Goal: Task Accomplishment & Management: Manage account settings

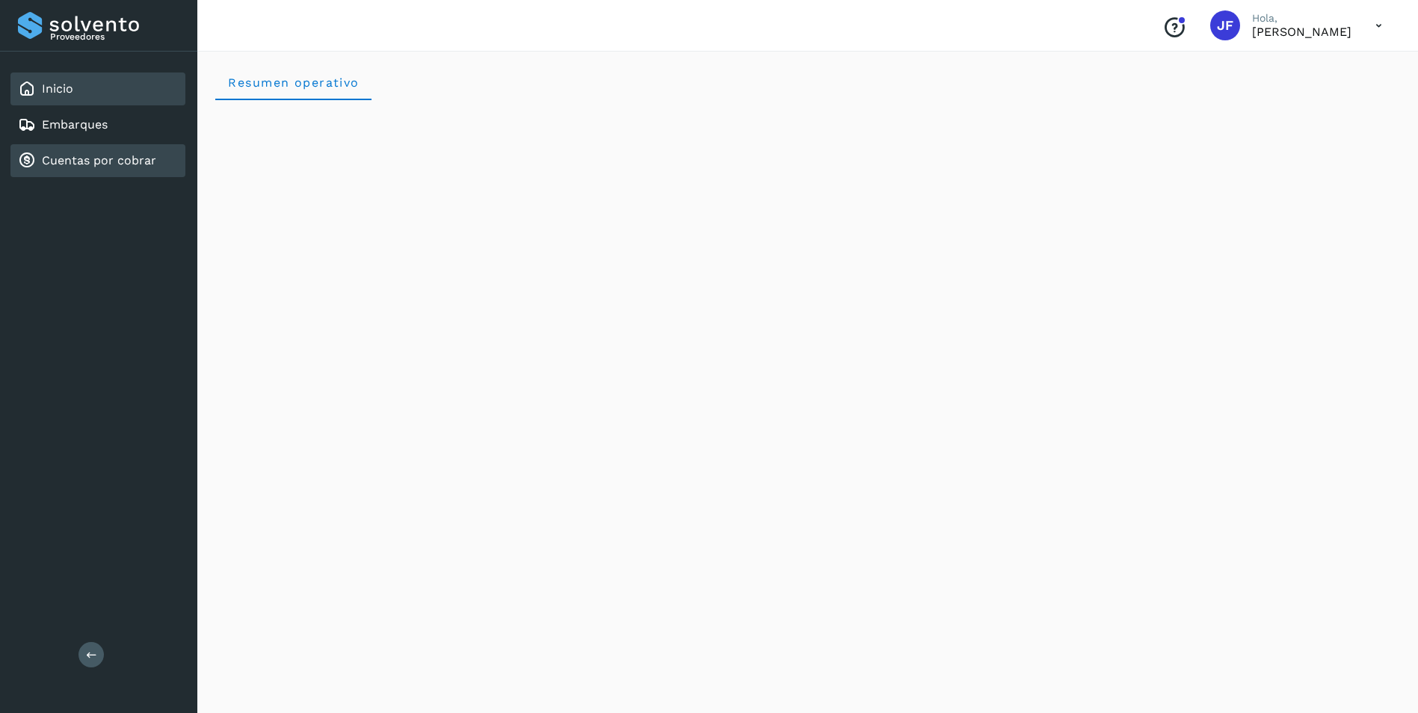
click at [123, 167] on link "Cuentas por cobrar" at bounding box center [99, 160] width 114 height 14
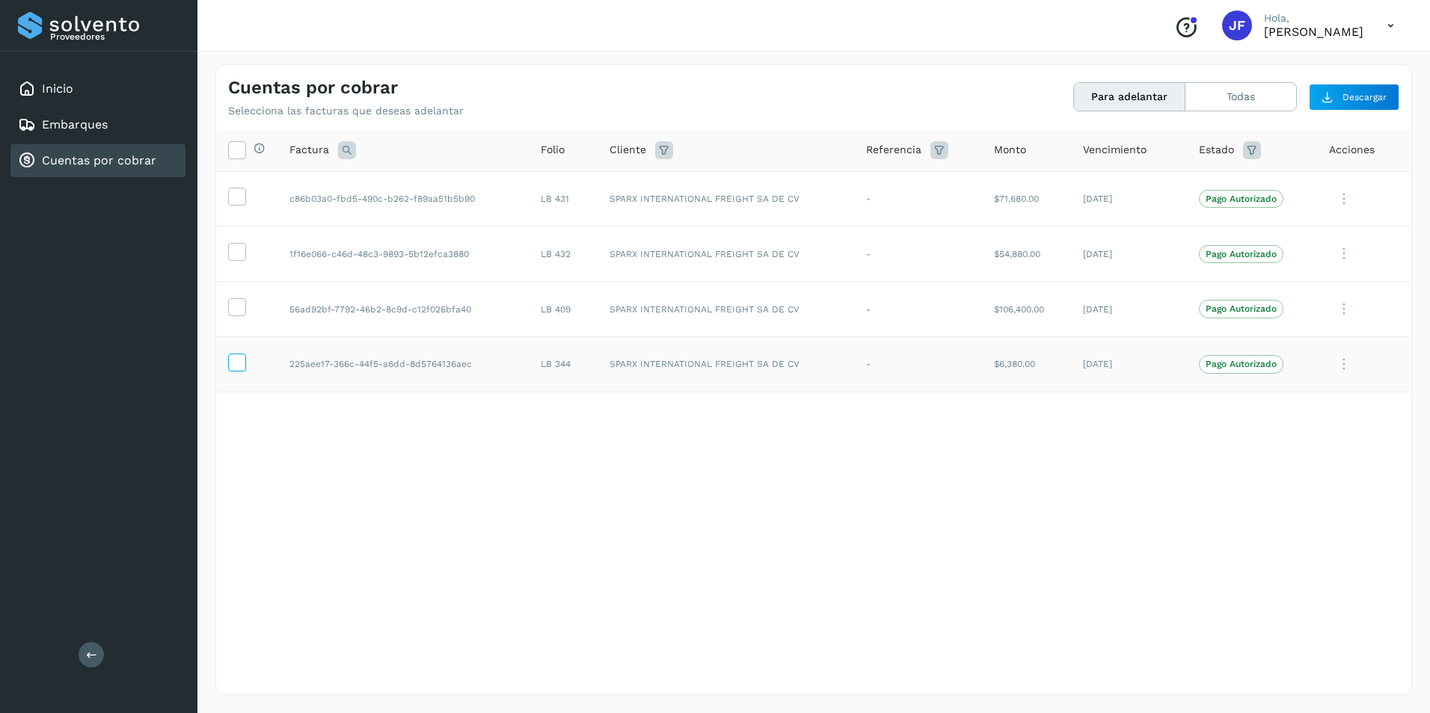
click at [233, 360] on icon at bounding box center [237, 362] width 16 height 16
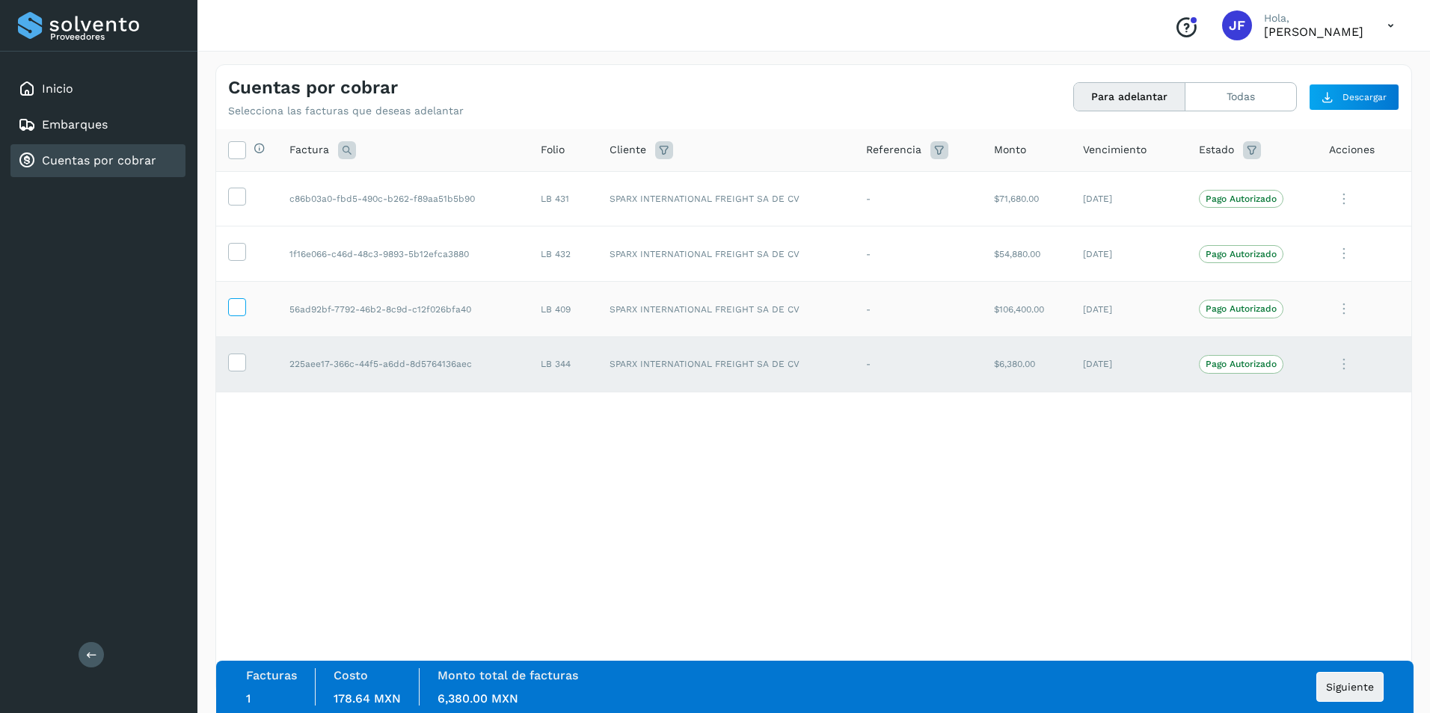
click at [235, 310] on icon at bounding box center [237, 306] width 16 height 16
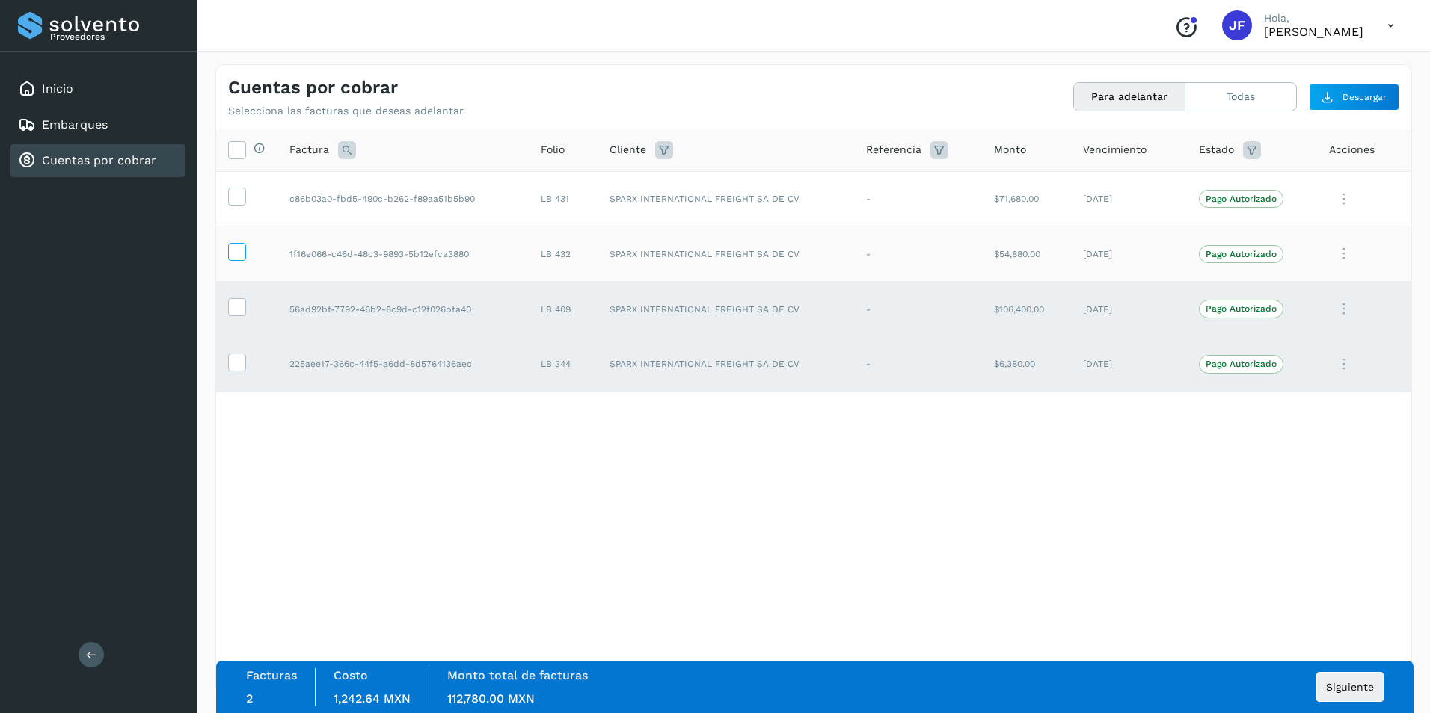
click at [238, 247] on icon at bounding box center [237, 251] width 16 height 16
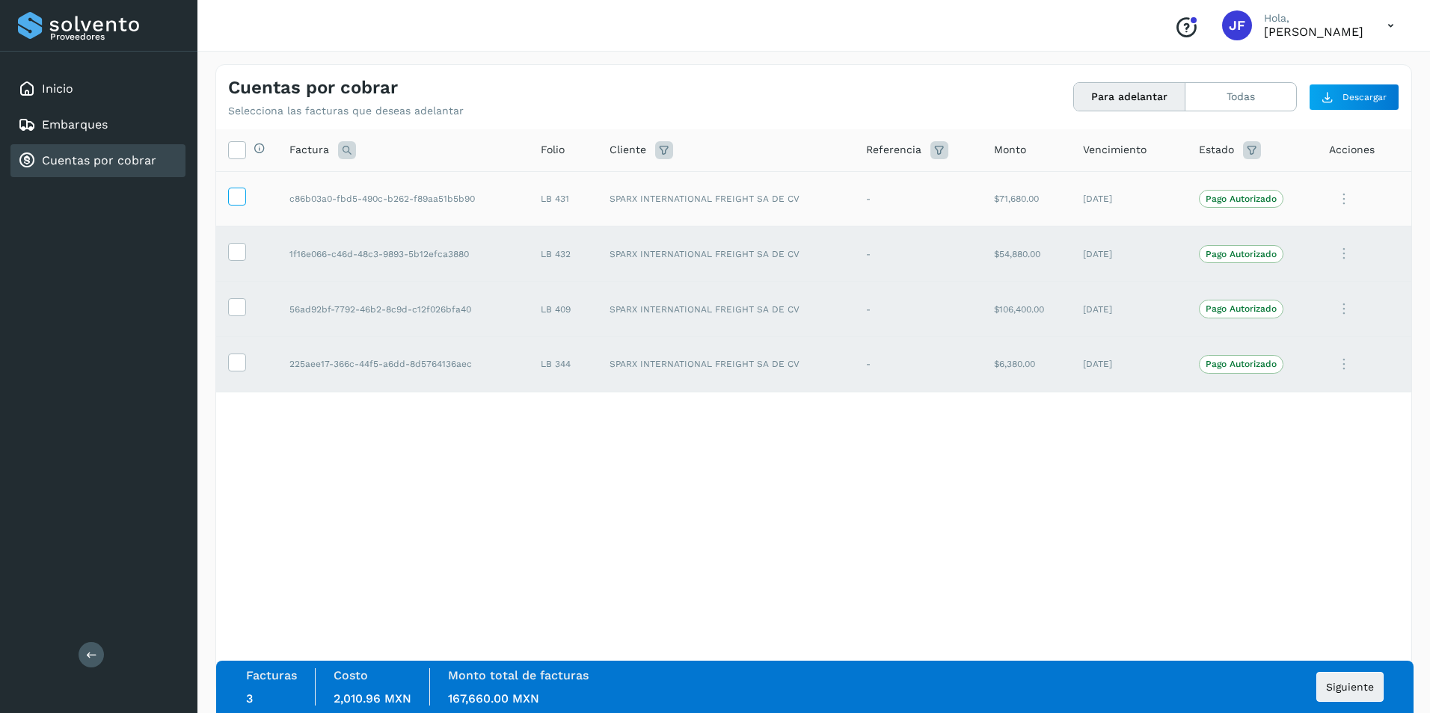
click at [242, 197] on icon at bounding box center [237, 196] width 16 height 16
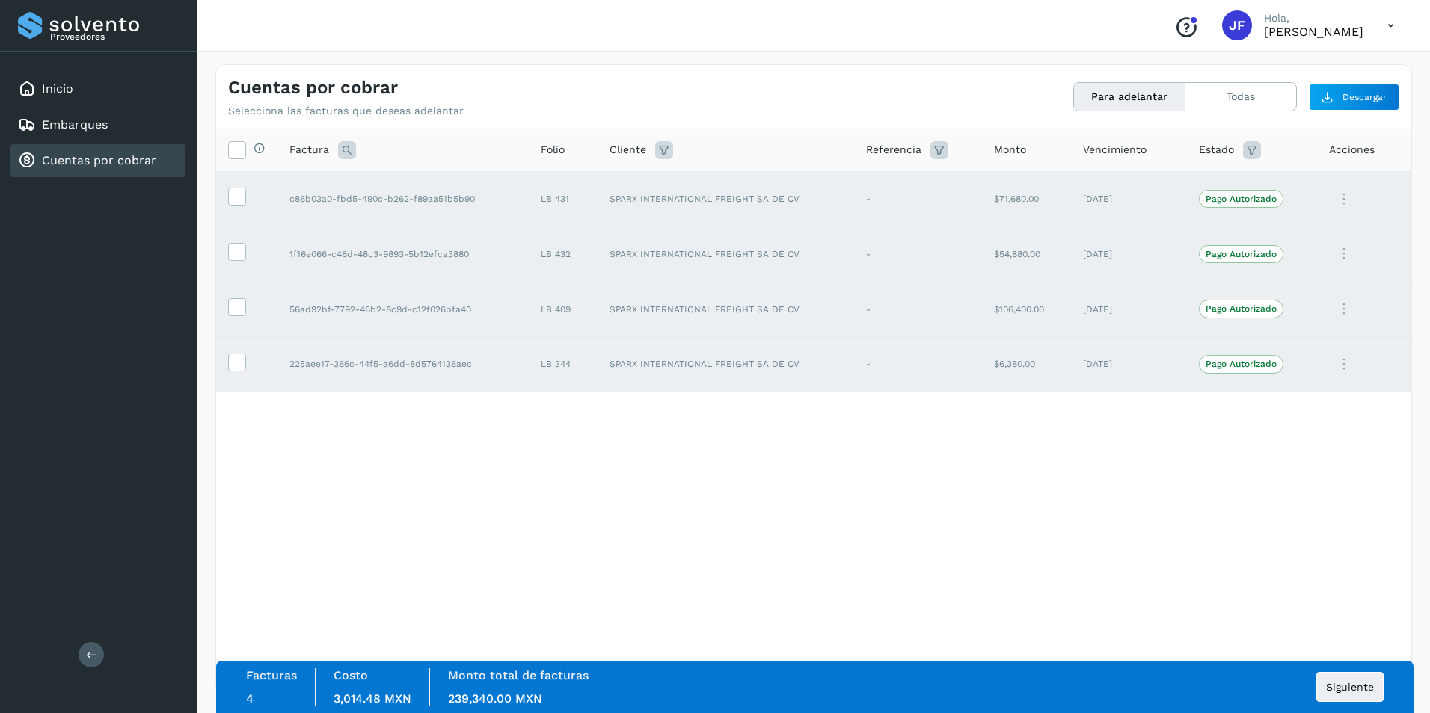
click at [474, 486] on div "Selecciona todas las facturas disponibles para adelanto Factura Folio Cliente R…" at bounding box center [813, 381] width 1195 height 504
click at [235, 151] on icon at bounding box center [237, 149] width 16 height 16
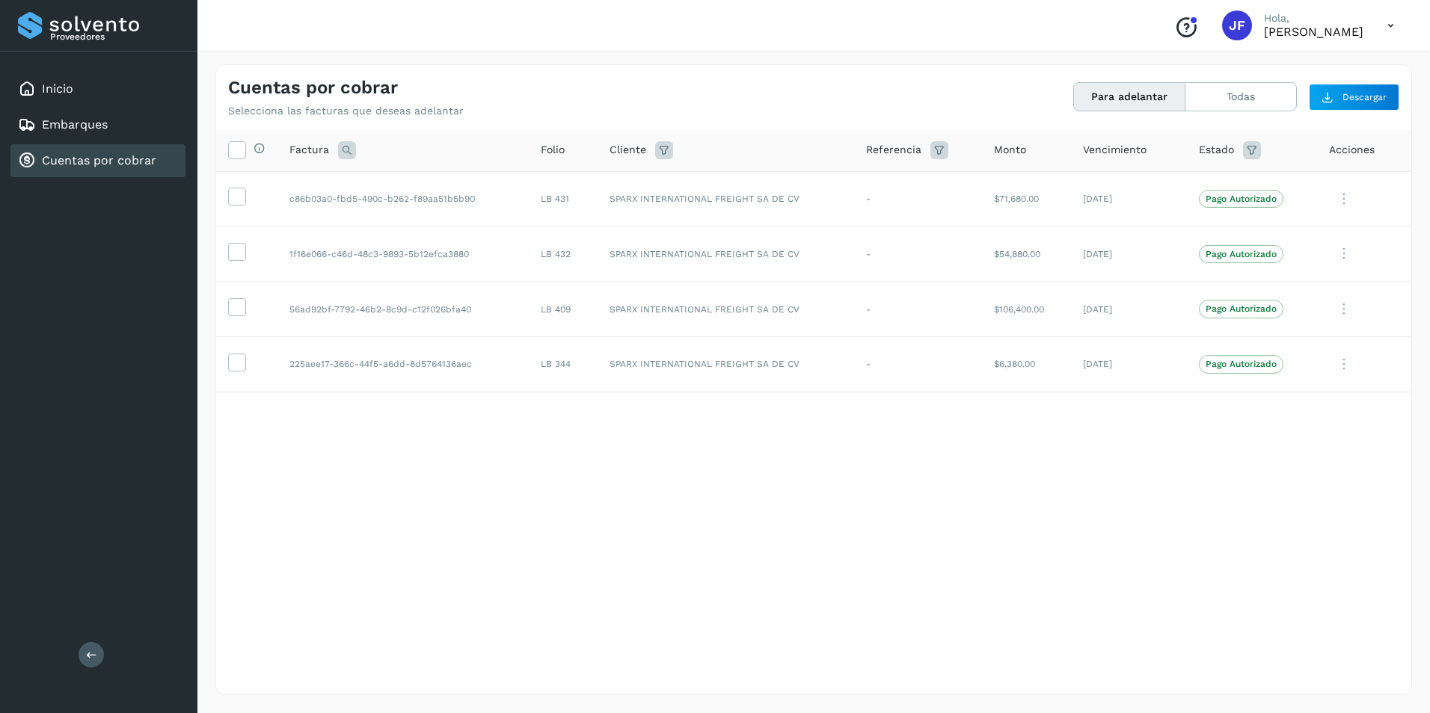
click at [1378, 28] on icon at bounding box center [1390, 25] width 31 height 31
click at [1304, 67] on div "Cerrar sesión" at bounding box center [1316, 67] width 178 height 28
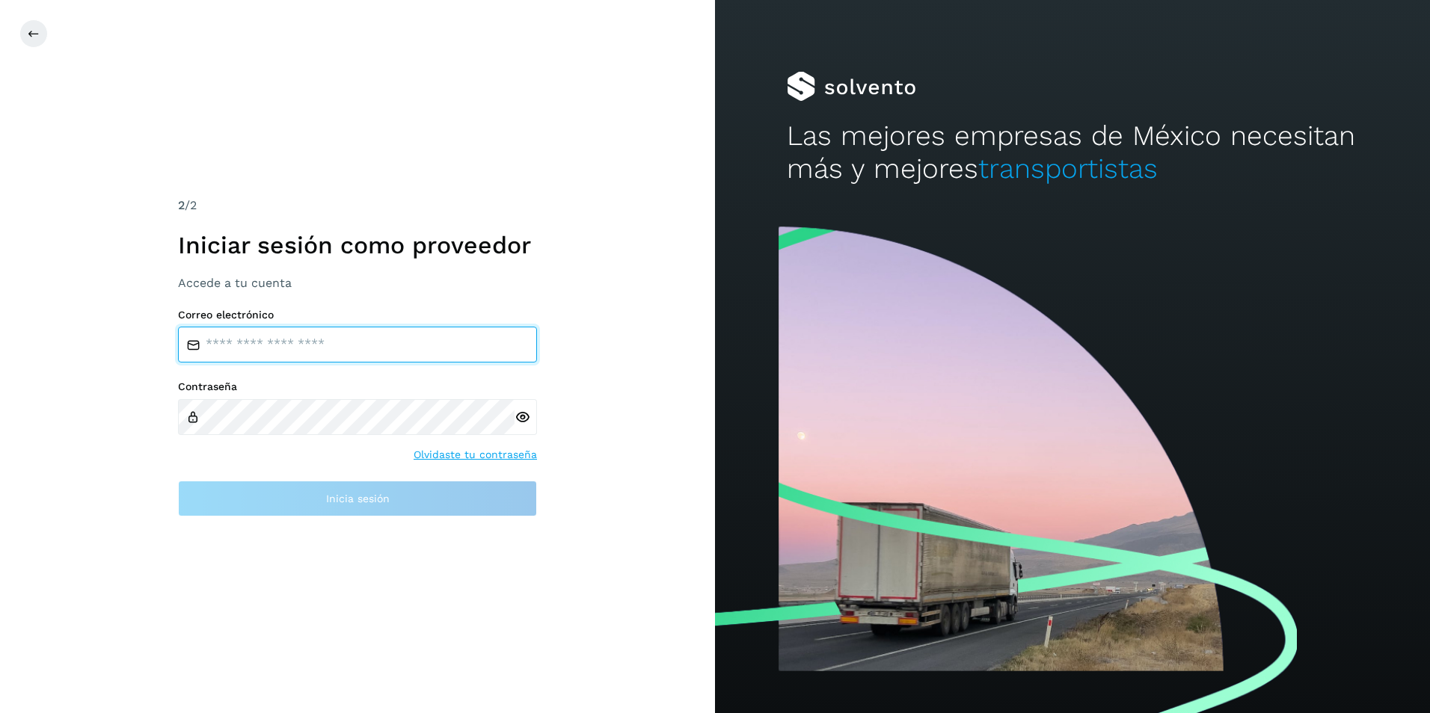
type input "**********"
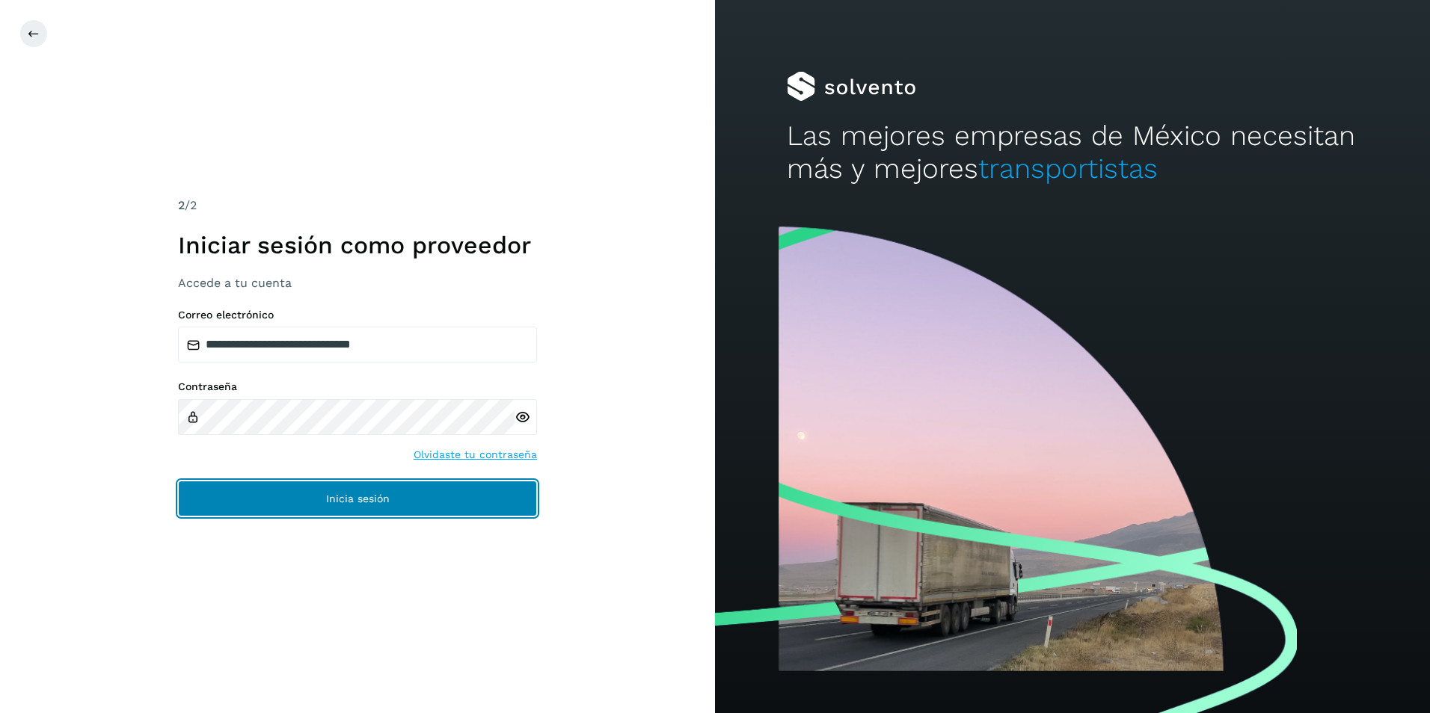
click at [401, 496] on button "Inicia sesión" at bounding box center [357, 499] width 359 height 36
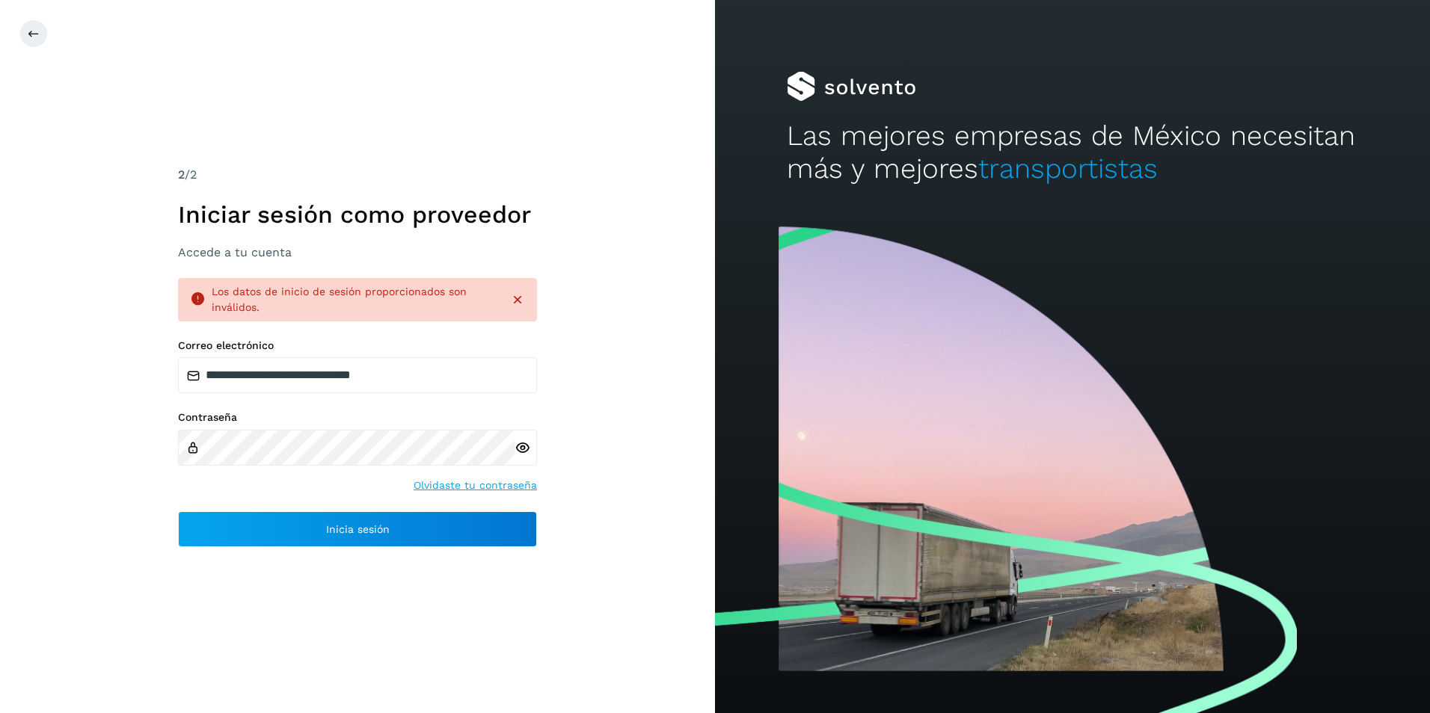
click at [524, 451] on icon at bounding box center [522, 448] width 16 height 16
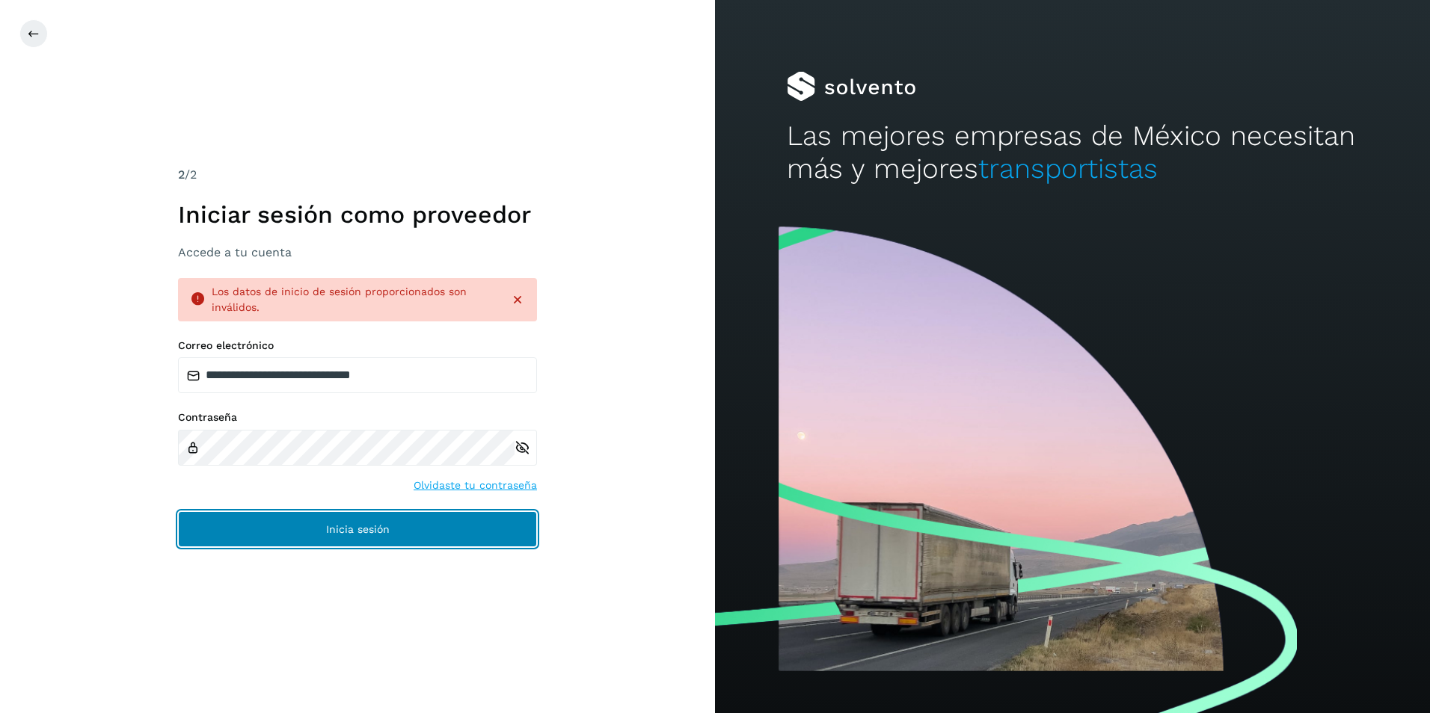
click at [301, 530] on button "Inicia sesión" at bounding box center [357, 529] width 359 height 36
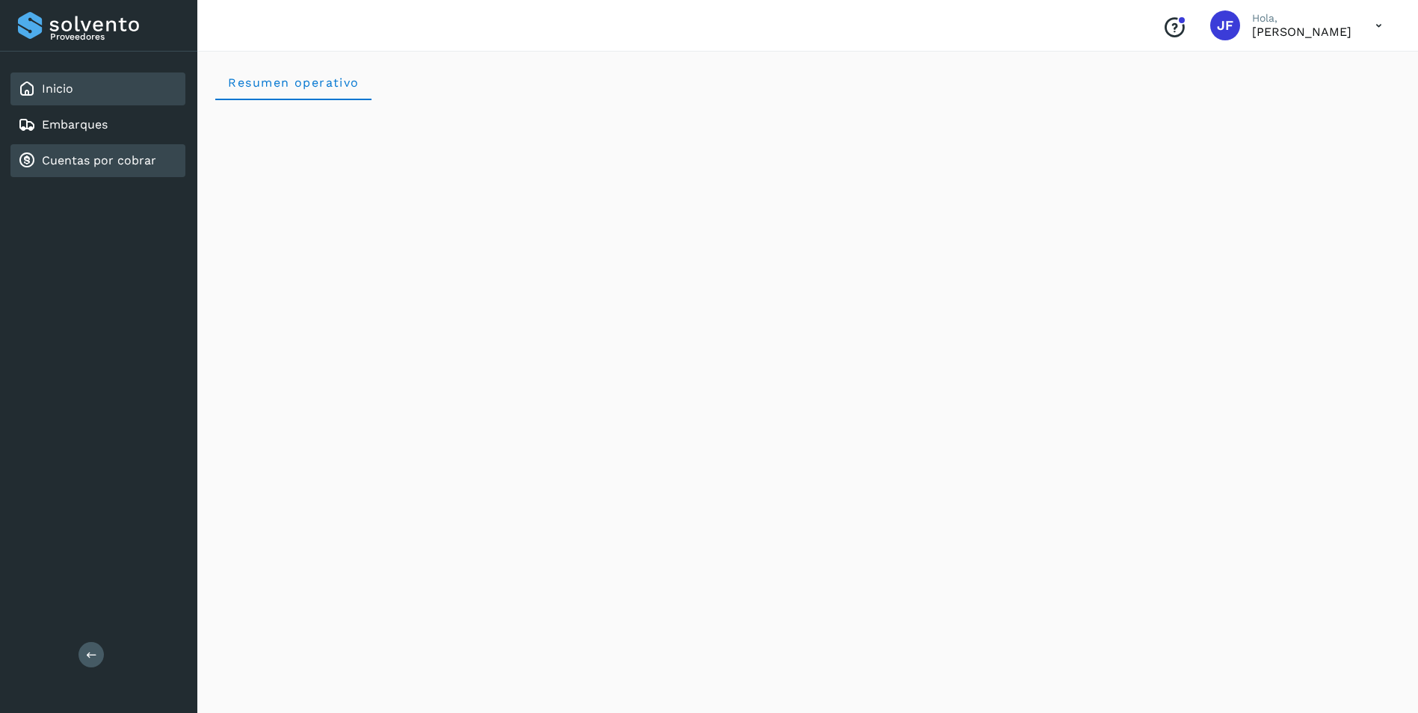
click at [99, 159] on link "Cuentas por cobrar" at bounding box center [99, 160] width 114 height 14
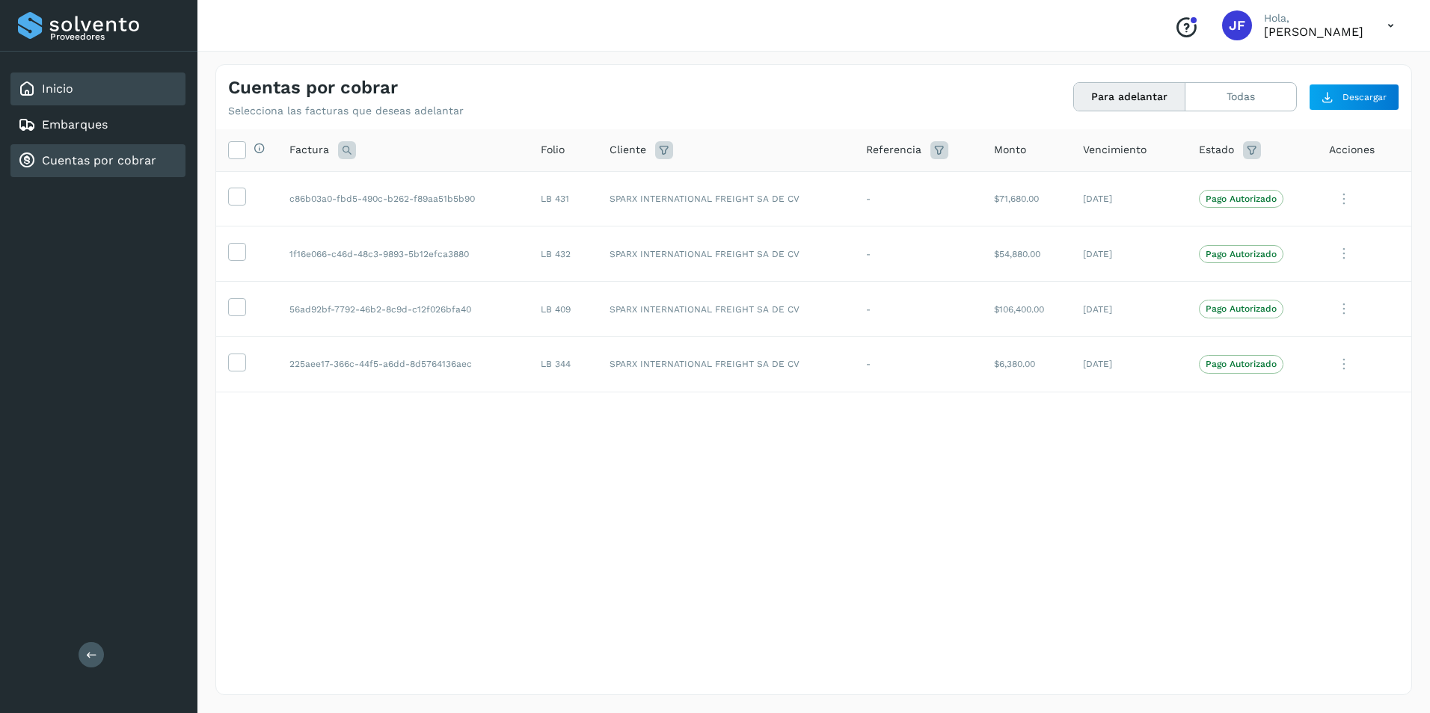
click at [55, 89] on link "Inicio" at bounding box center [57, 88] width 31 height 14
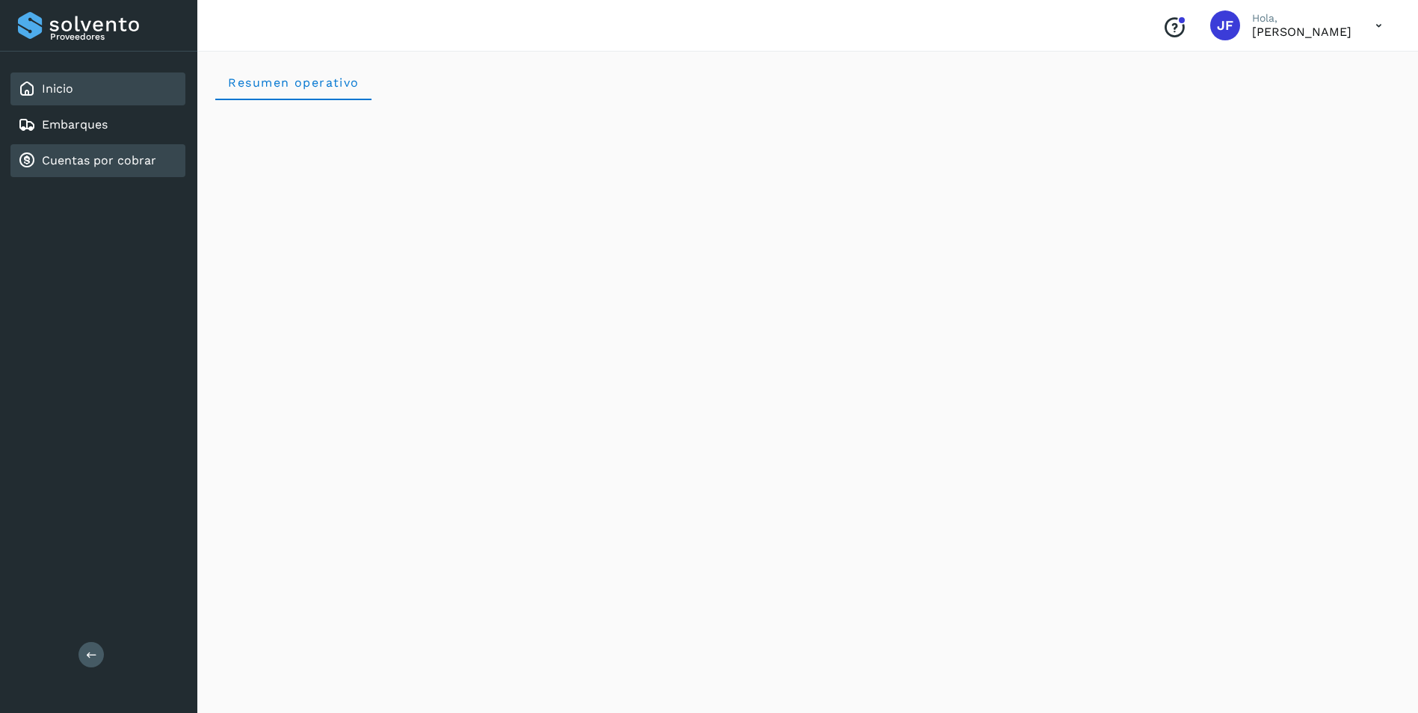
click at [128, 157] on link "Cuentas por cobrar" at bounding box center [99, 160] width 114 height 14
